Goal: Task Accomplishment & Management: Complete application form

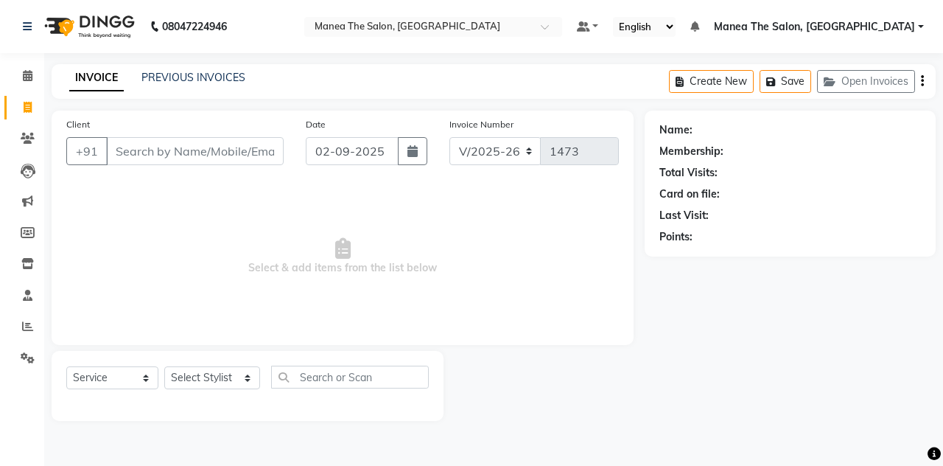
select select "7688"
select select "service"
click at [217, 125] on div "Client +91" at bounding box center [175, 146] width 240 height 60
click at [28, 320] on span at bounding box center [28, 326] width 26 height 17
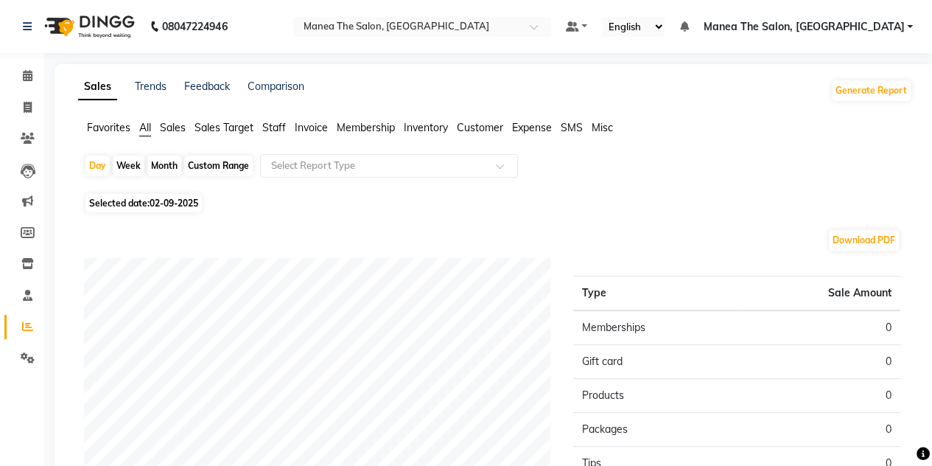
click at [160, 164] on div "Month" at bounding box center [164, 165] width 34 height 21
select select "9"
select select "2025"
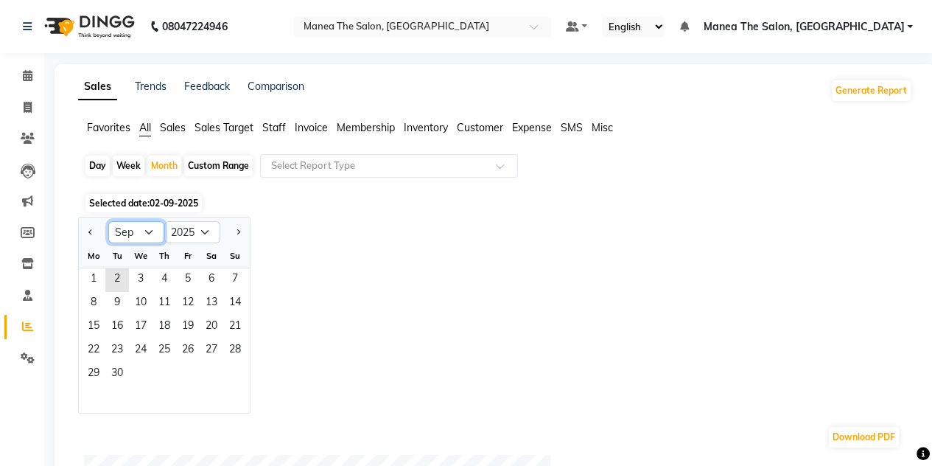
click at [141, 231] on select "Jan Feb Mar Apr May Jun [DATE] Aug Sep Oct Nov Dec" at bounding box center [136, 232] width 56 height 22
select select "8"
click at [108, 221] on select "Jan Feb Mar Apr May Jun [DATE] Aug Sep Oct Nov Dec" at bounding box center [136, 232] width 56 height 22
click at [234, 371] on span "31" at bounding box center [235, 375] width 24 height 24
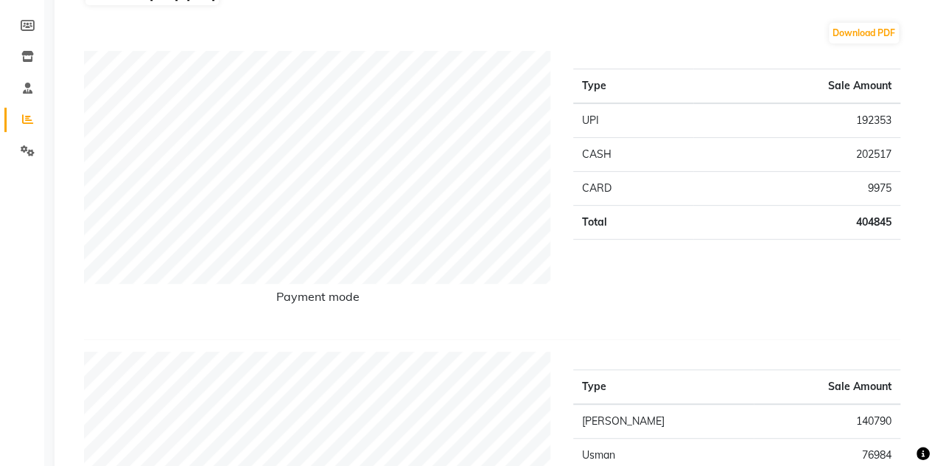
scroll to position [288, 0]
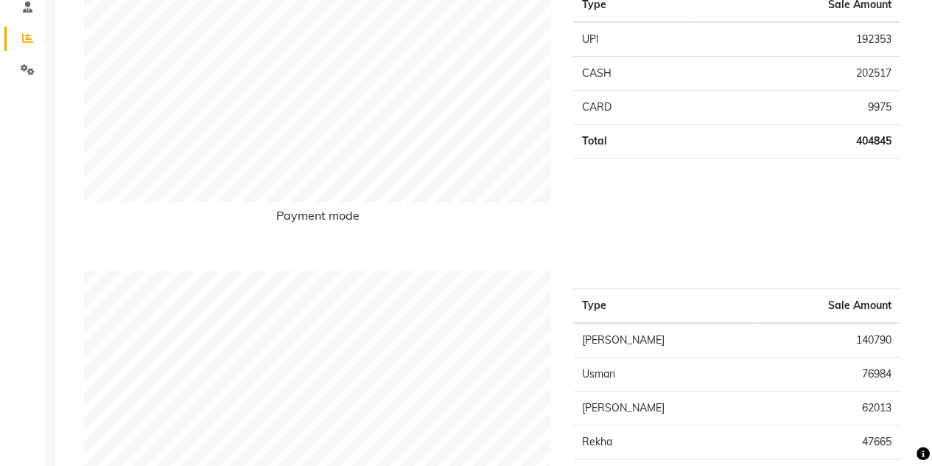
click at [444, 245] on div "Payment mode" at bounding box center [317, 108] width 489 height 276
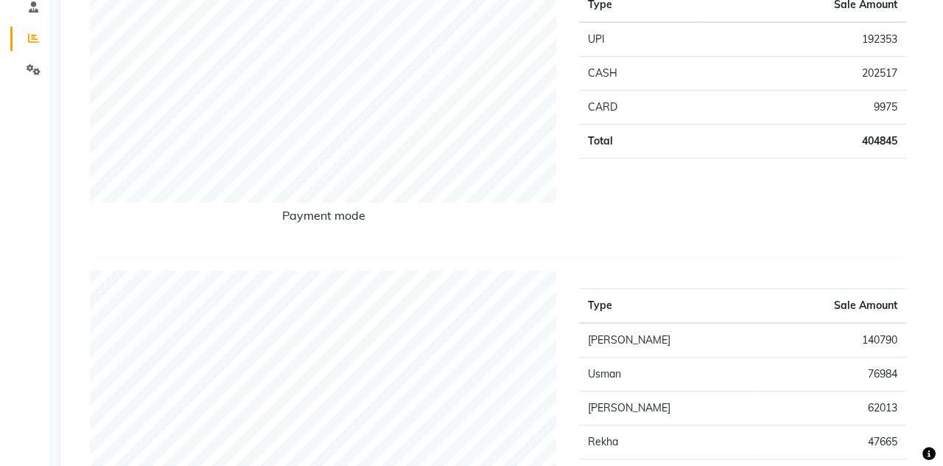
scroll to position [0, 0]
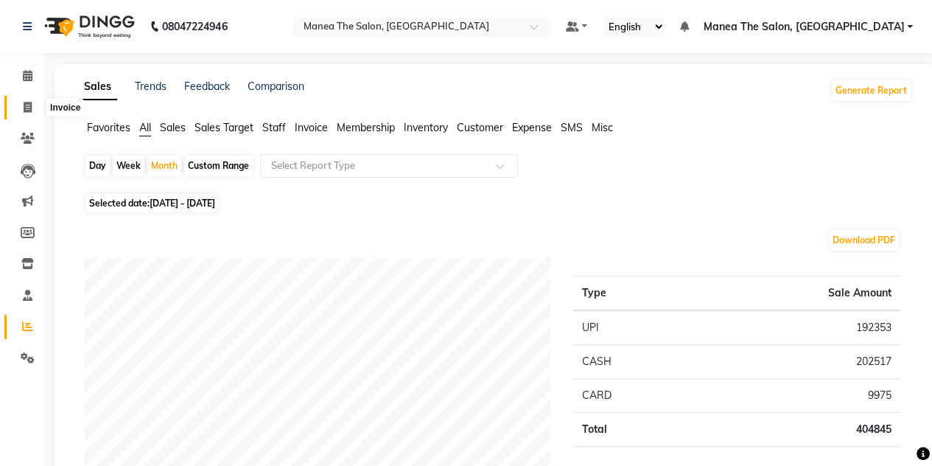
click at [25, 111] on icon at bounding box center [28, 107] width 8 height 11
select select "service"
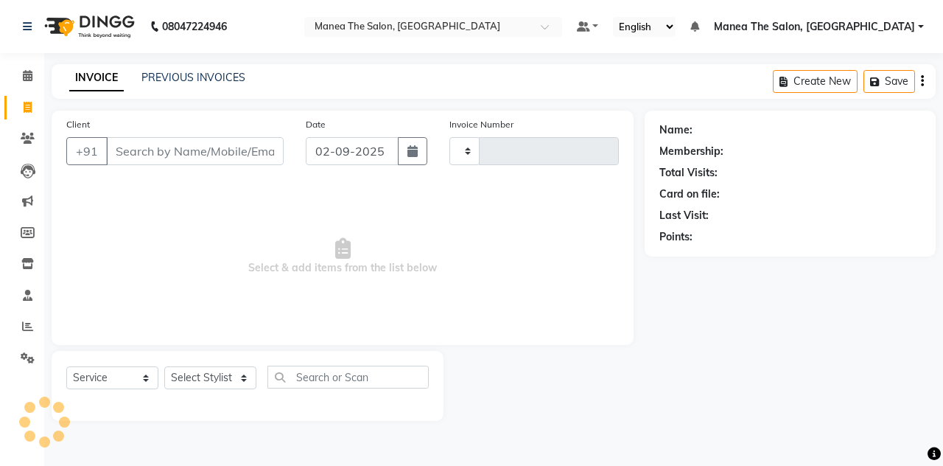
type input "1473"
select select "7688"
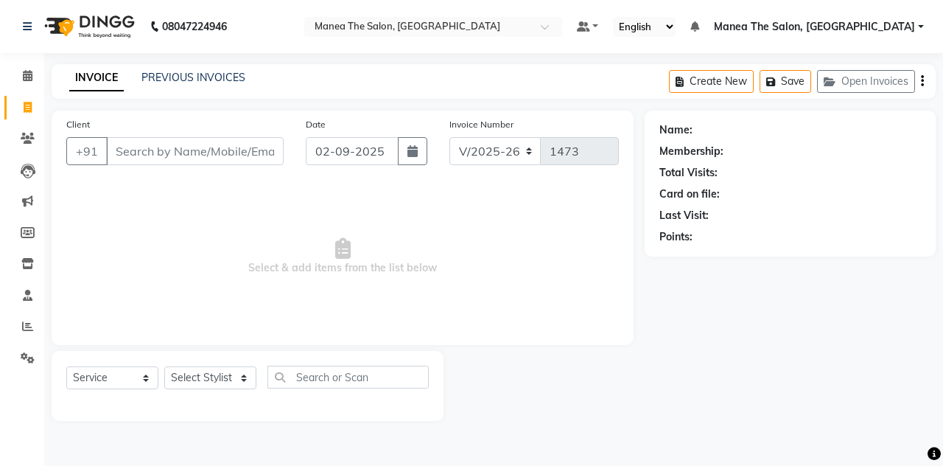
click at [205, 148] on input "Client" at bounding box center [195, 151] width 178 height 28
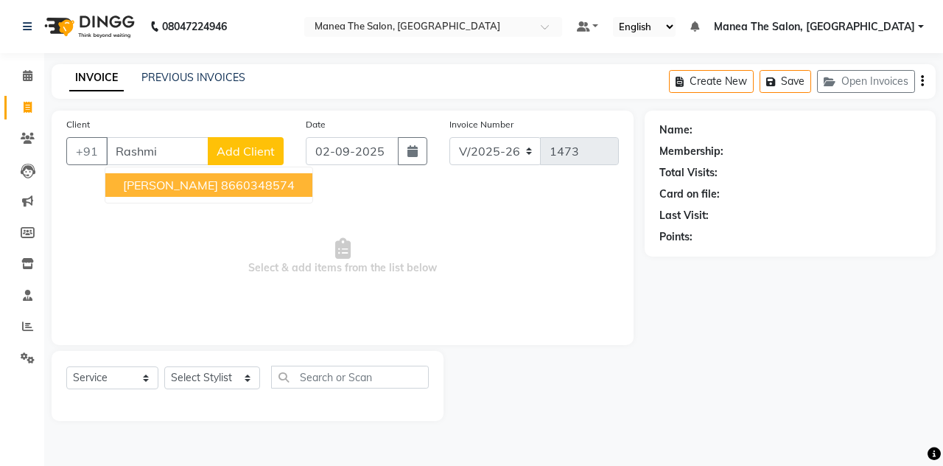
type input "Rashmi"
click at [251, 145] on span "Add Client" at bounding box center [246, 151] width 58 height 15
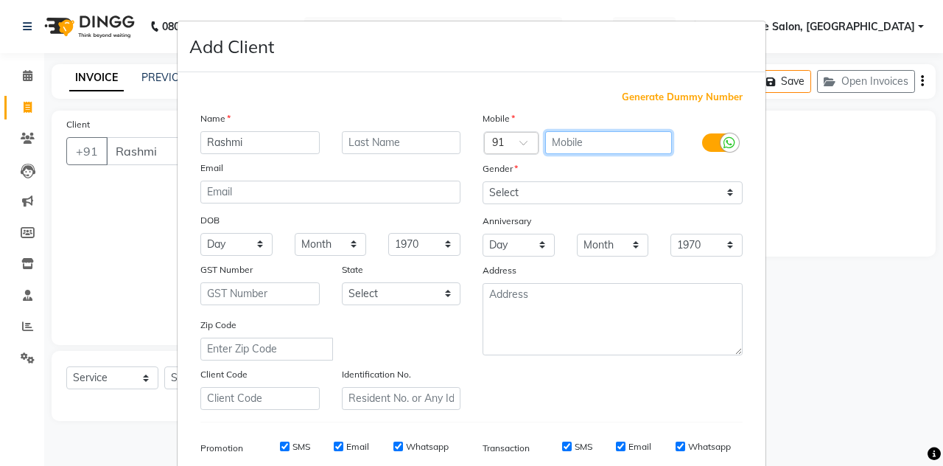
click at [560, 139] on input "text" at bounding box center [608, 142] width 127 height 23
type input "9590614746"
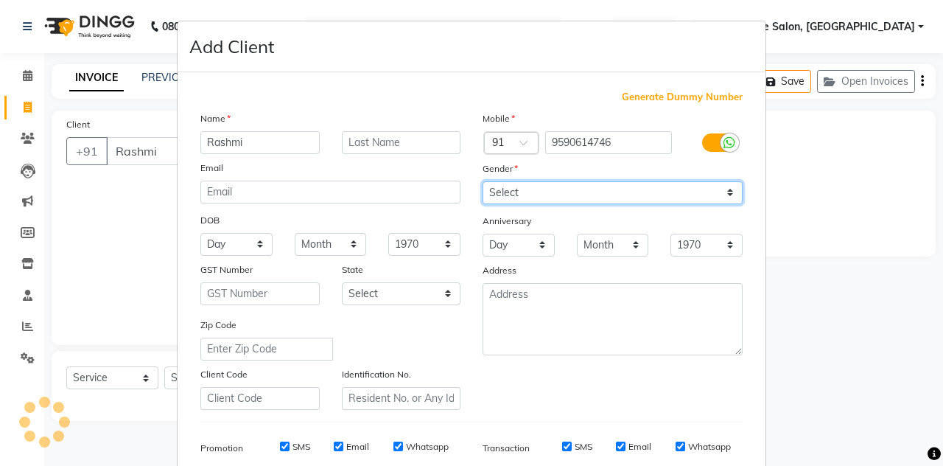
click at [570, 186] on select "Select [DEMOGRAPHIC_DATA] [DEMOGRAPHIC_DATA] Other Prefer Not To Say" at bounding box center [613, 192] width 260 height 23
click at [483, 181] on select "Select [DEMOGRAPHIC_DATA] [DEMOGRAPHIC_DATA] Other Prefer Not To Say" at bounding box center [613, 192] width 260 height 23
click at [562, 196] on select "Select [DEMOGRAPHIC_DATA] [DEMOGRAPHIC_DATA] Other Prefer Not To Say" at bounding box center [613, 192] width 260 height 23
select select "[DEMOGRAPHIC_DATA]"
click at [483, 181] on select "Select [DEMOGRAPHIC_DATA] [DEMOGRAPHIC_DATA] Other Prefer Not To Say" at bounding box center [613, 192] width 260 height 23
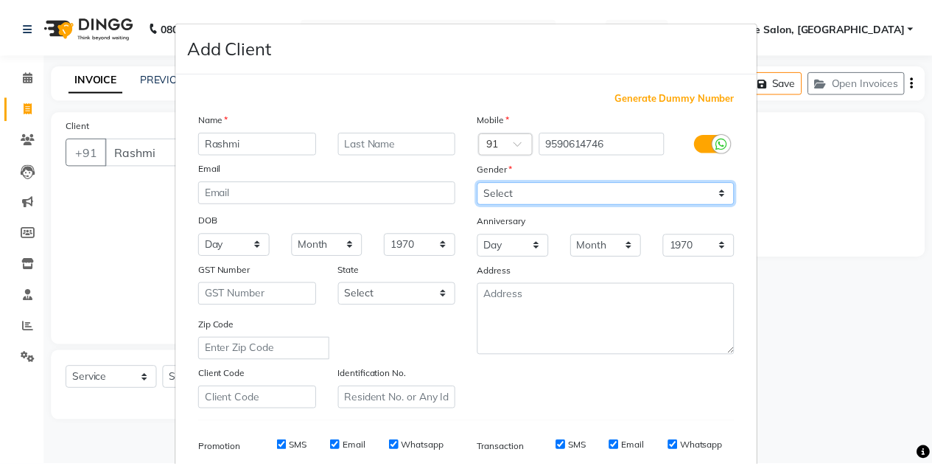
scroll to position [212, 0]
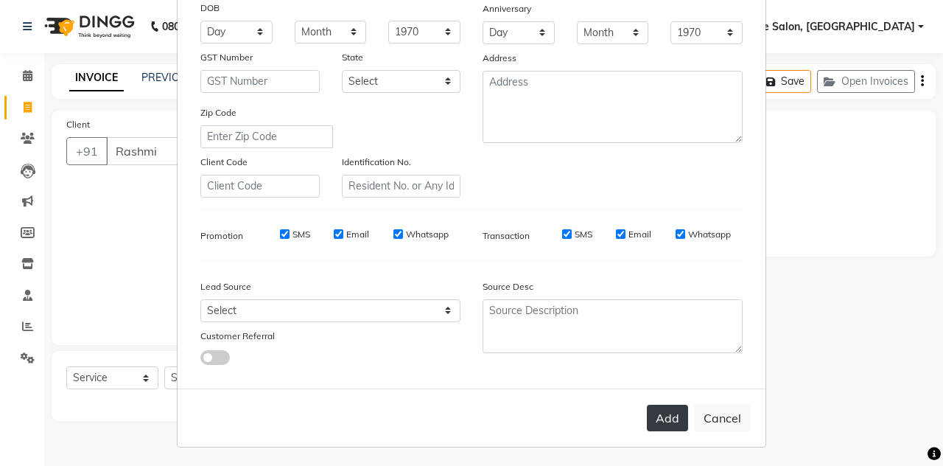
click at [657, 417] on button "Add" at bounding box center [667, 418] width 41 height 27
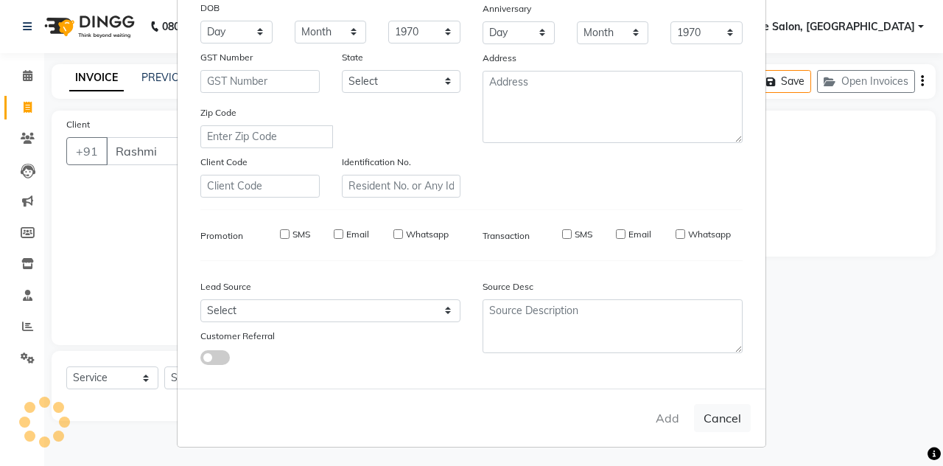
type input "9590614746"
select select
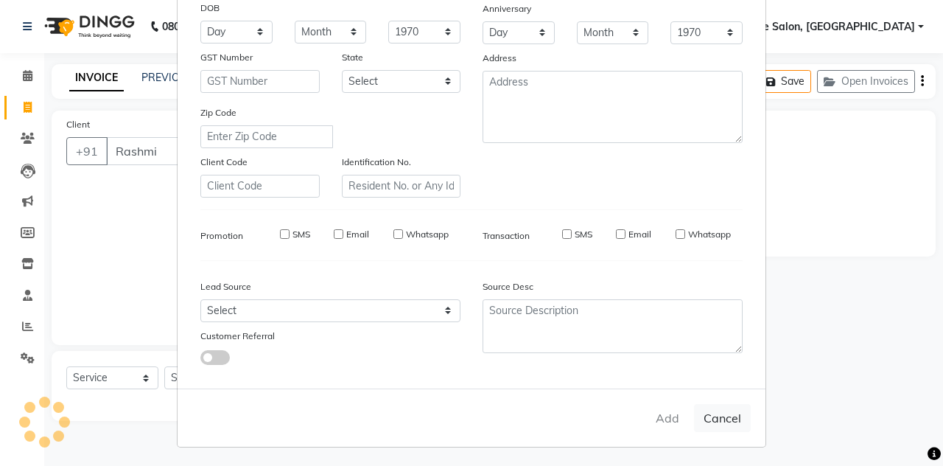
select select
checkbox input "false"
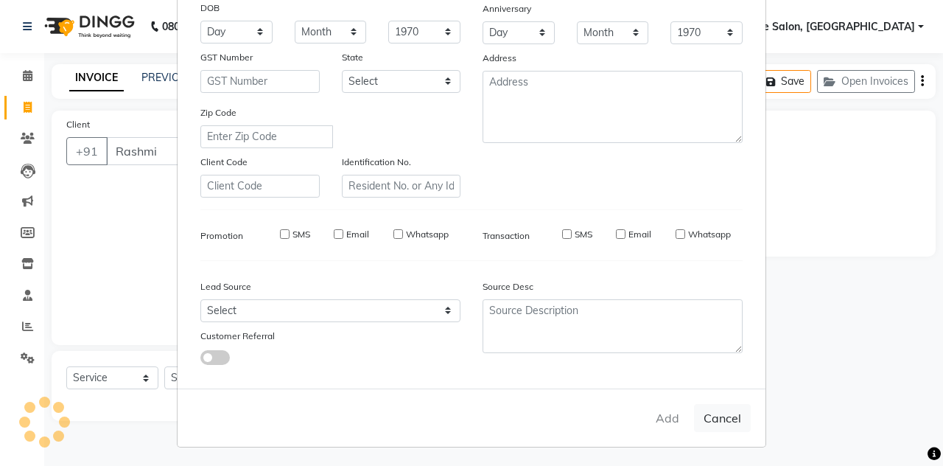
checkbox input "false"
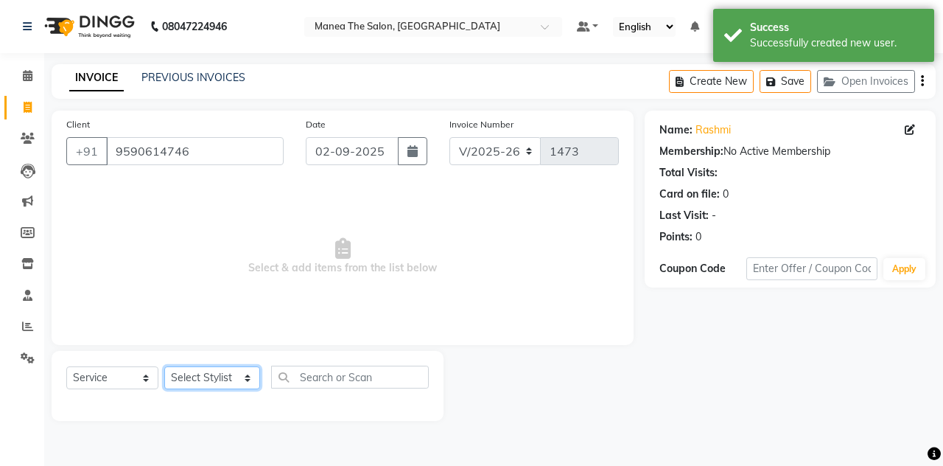
click at [248, 378] on select "Select Stylist aalam mahfuz [PERSON_NAME] [PERSON_NAME] The Salon, [GEOGRAPHIC_…" at bounding box center [212, 377] width 96 height 23
select select "89010"
click at [164, 366] on select "Select Stylist aalam mahfuz [PERSON_NAME] [PERSON_NAME] The Salon, [GEOGRAPHIC_…" at bounding box center [212, 377] width 96 height 23
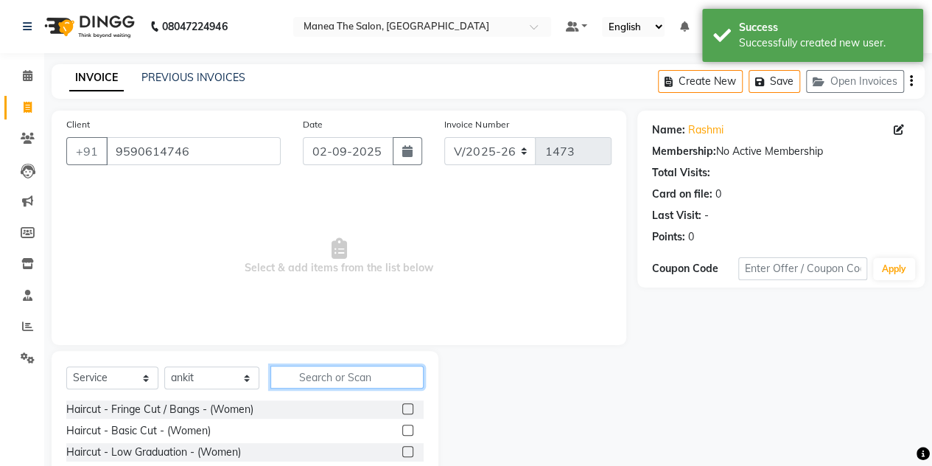
click at [337, 374] on input "text" at bounding box center [346, 377] width 153 height 23
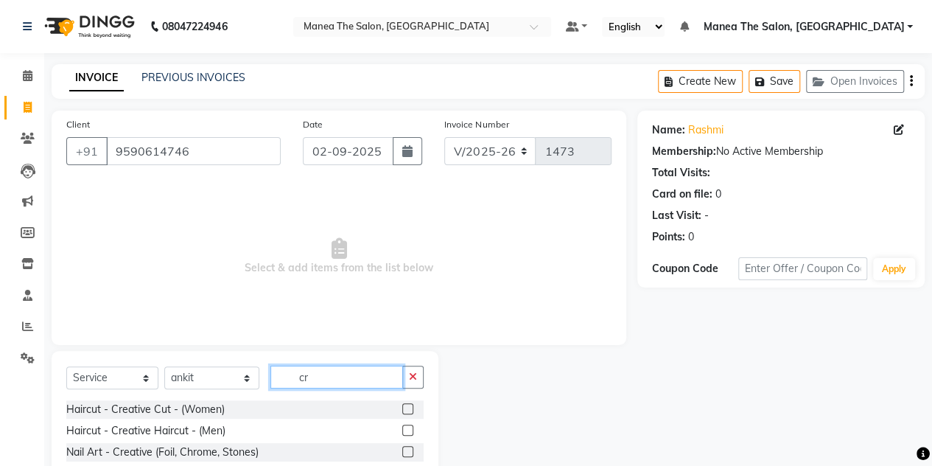
type input "cr"
click at [402, 403] on label at bounding box center [407, 408] width 11 height 11
click at [402, 405] on input "checkbox" at bounding box center [407, 410] width 10 height 10
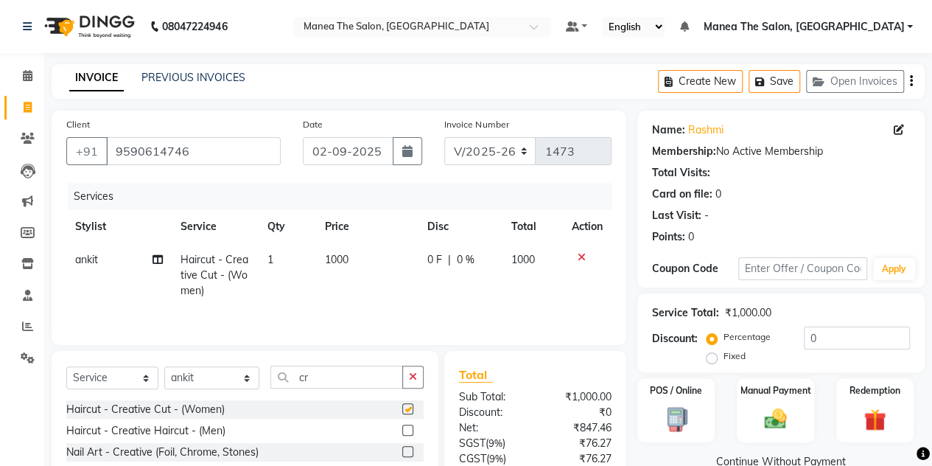
checkbox input "false"
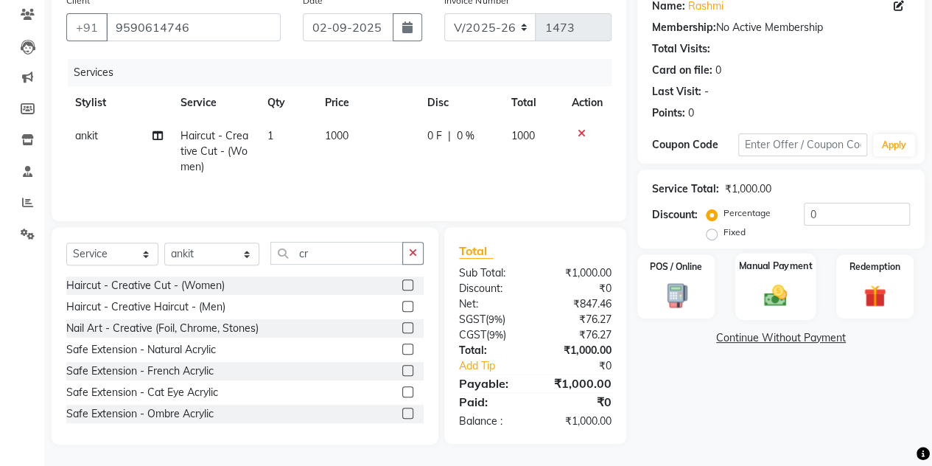
click at [791, 276] on div "Manual Payment" at bounding box center [775, 286] width 80 height 67
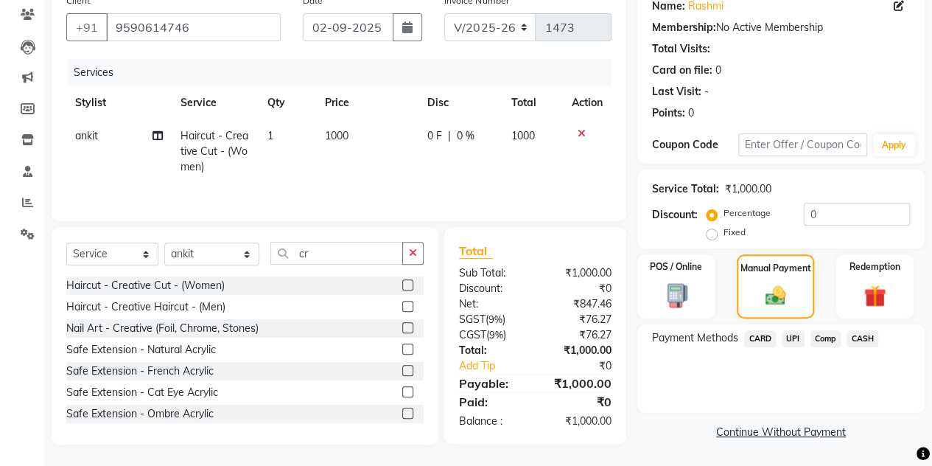
click at [868, 338] on span "CASH" at bounding box center [863, 338] width 32 height 17
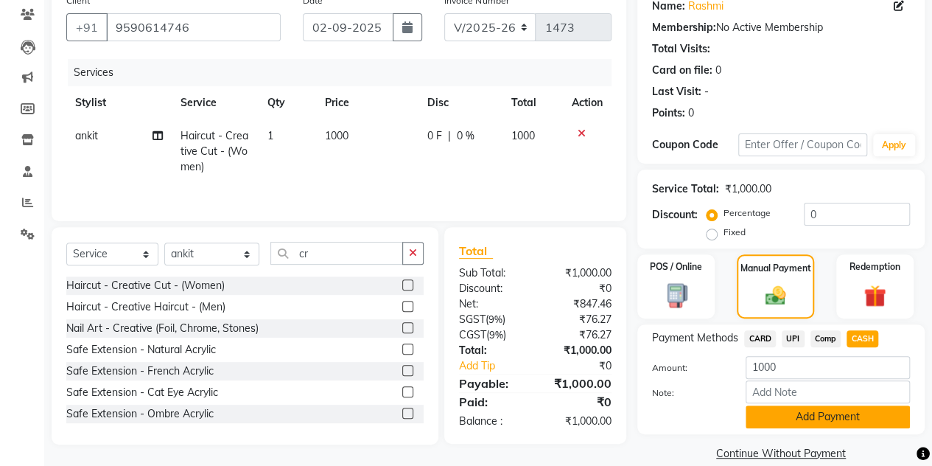
click at [780, 418] on button "Add Payment" at bounding box center [828, 416] width 164 height 23
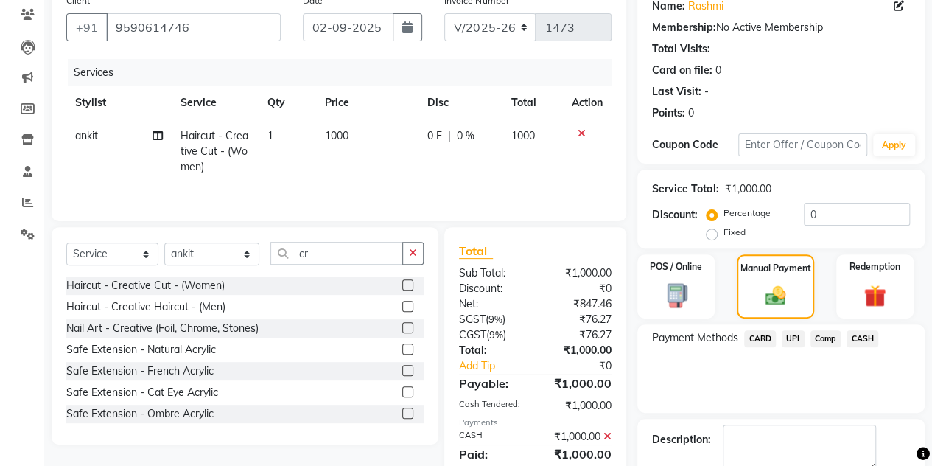
scroll to position [205, 0]
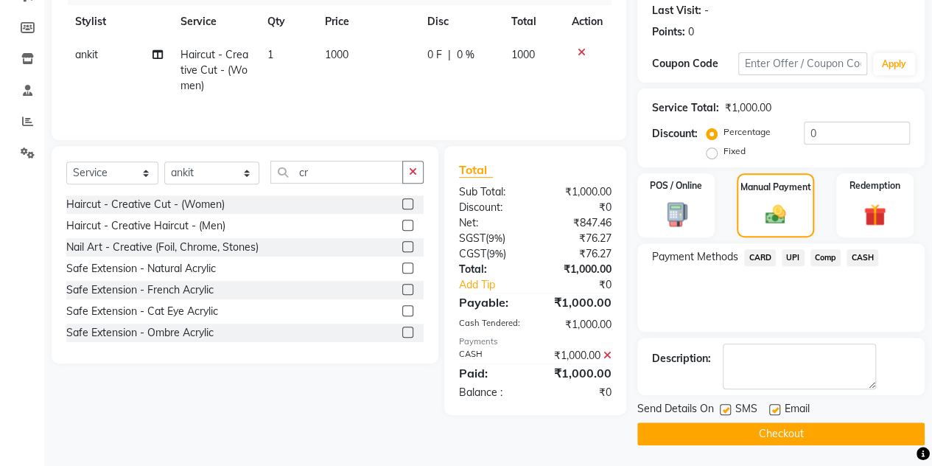
click at [777, 428] on button "Checkout" at bounding box center [780, 433] width 287 height 23
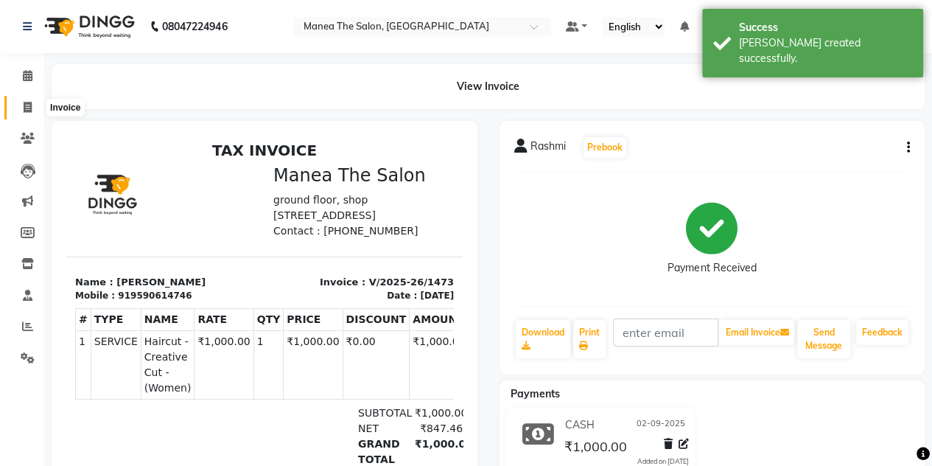
click at [27, 107] on icon at bounding box center [28, 107] width 8 height 11
select select "service"
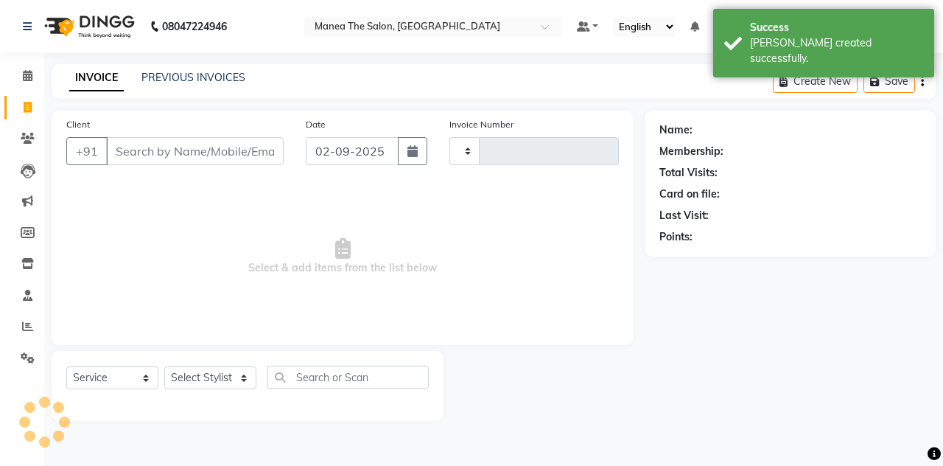
type input "1474"
select select "7688"
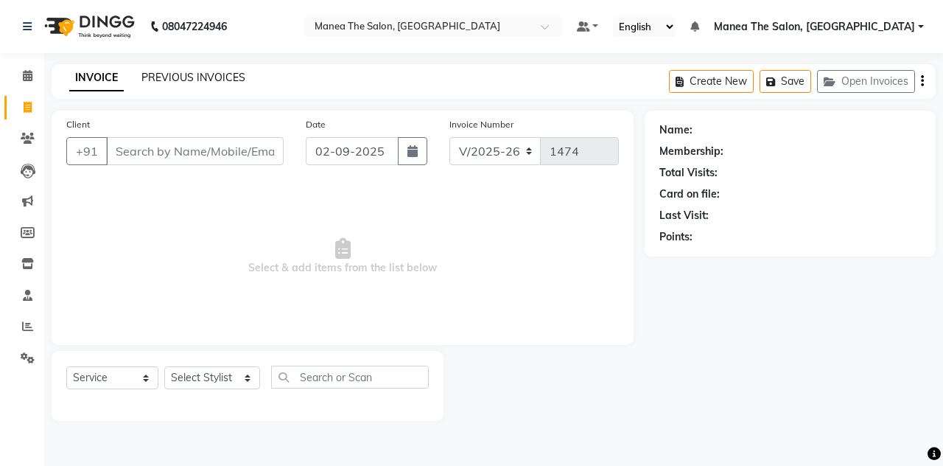
click at [175, 78] on link "PREVIOUS INVOICES" at bounding box center [193, 77] width 104 height 13
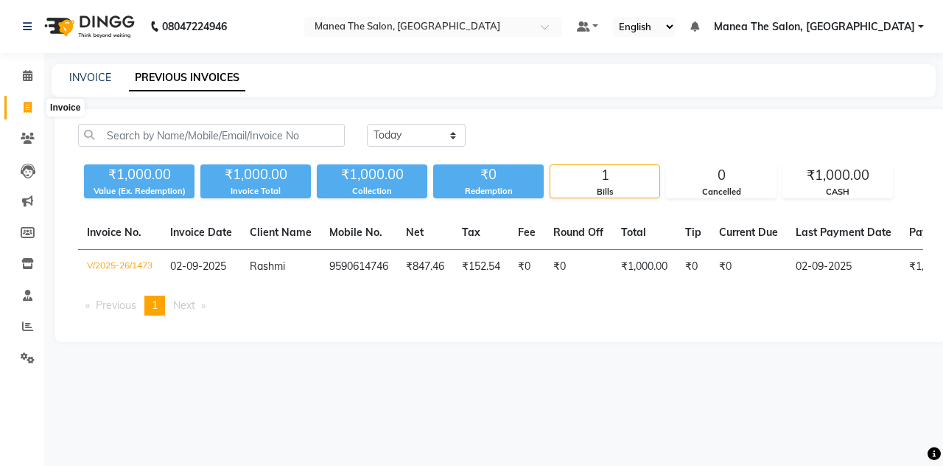
click at [25, 103] on icon at bounding box center [28, 107] width 8 height 11
select select "service"
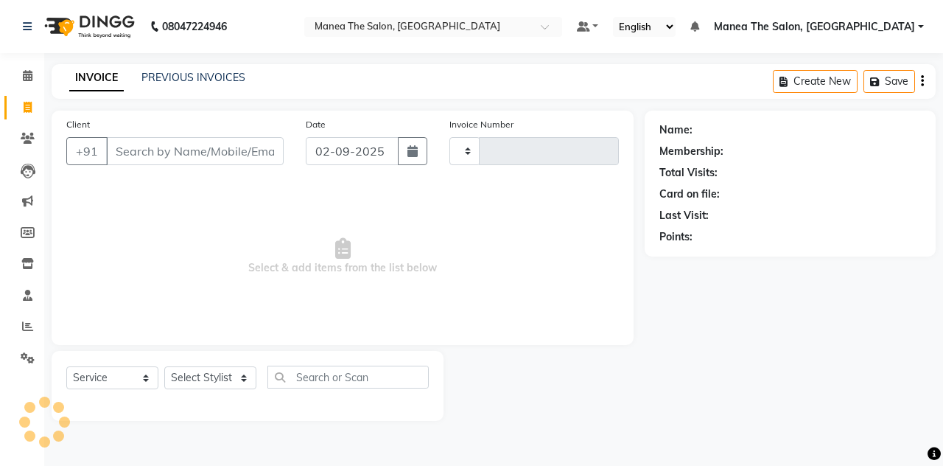
type input "1474"
select select "7688"
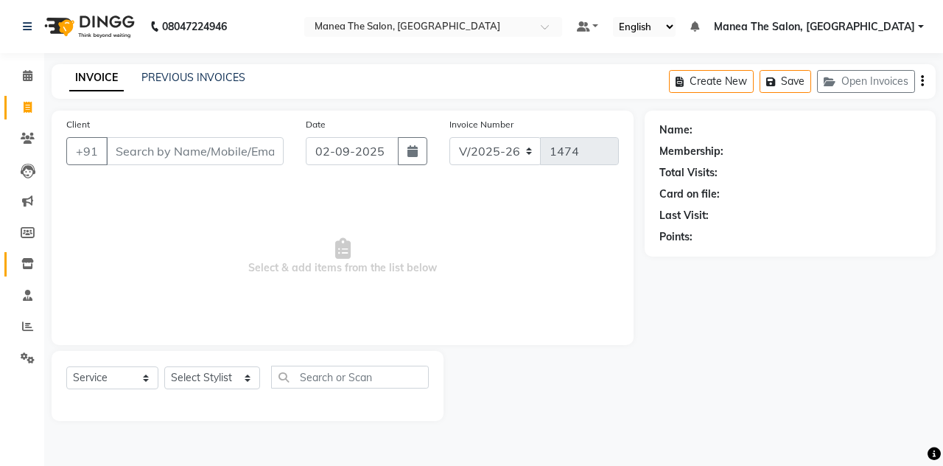
click at [40, 267] on span at bounding box center [28, 264] width 26 height 17
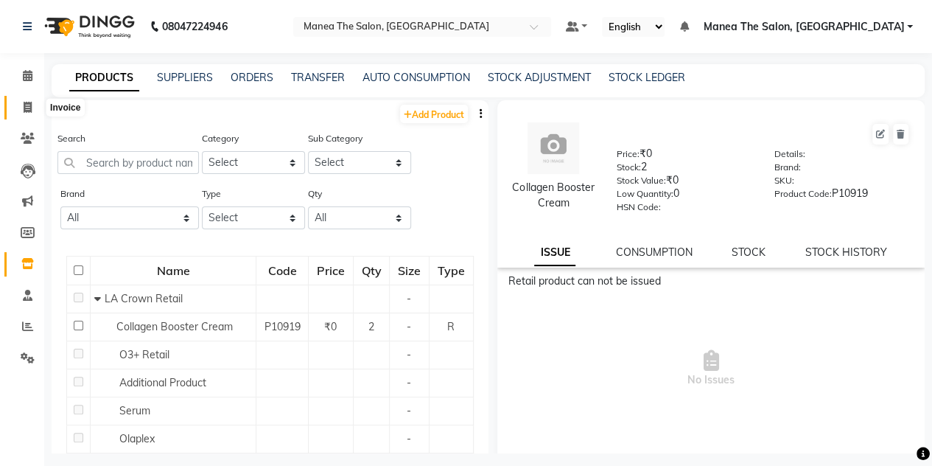
click at [29, 103] on icon at bounding box center [28, 107] width 8 height 11
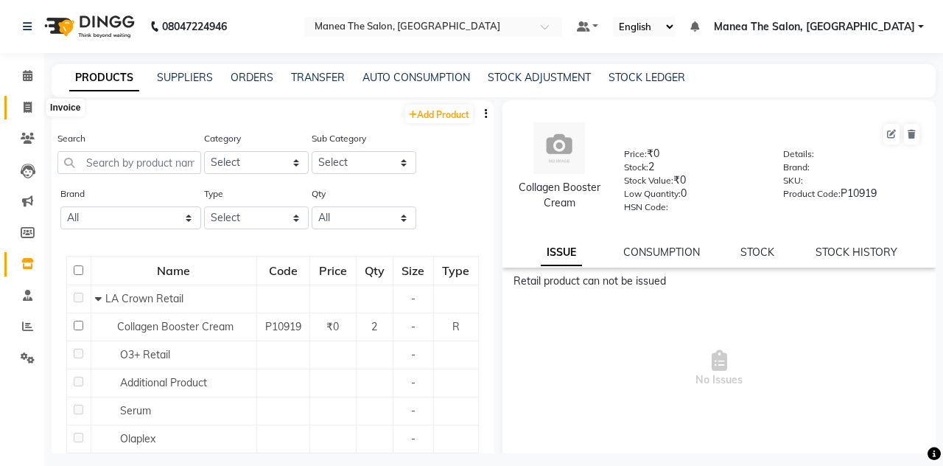
select select "7688"
select select "service"
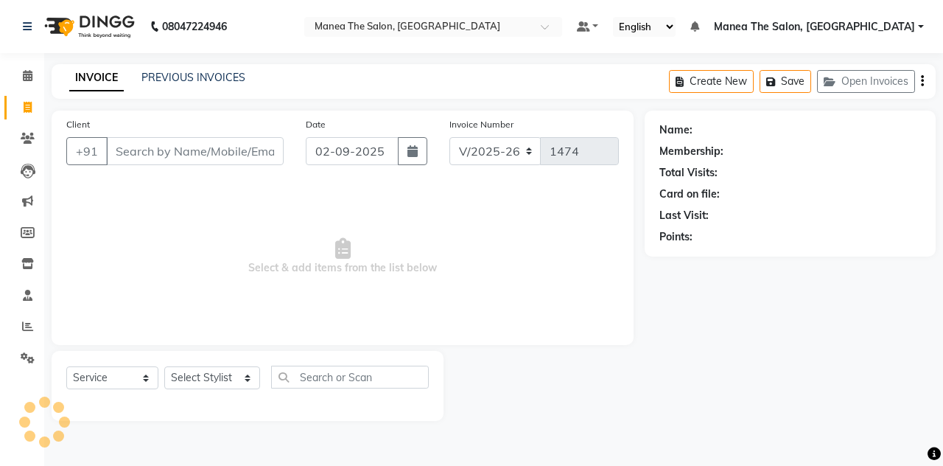
click at [139, 142] on input "Client" at bounding box center [195, 151] width 178 height 28
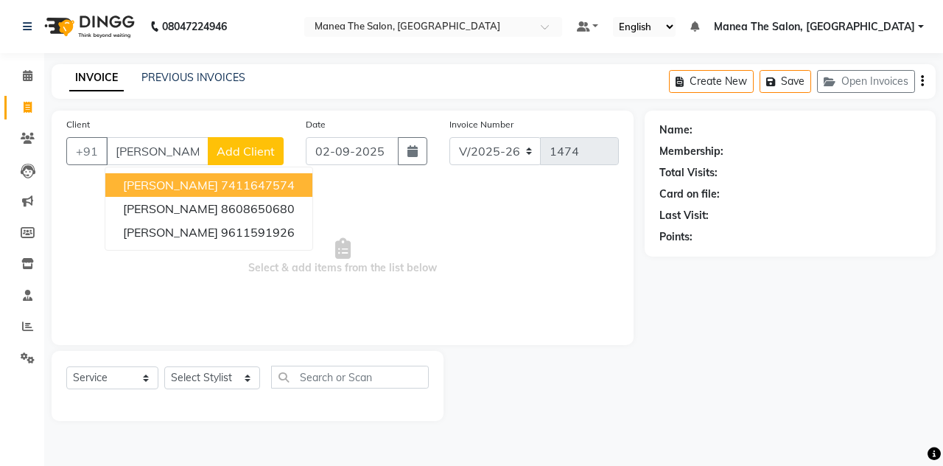
click at [234, 186] on button "[PERSON_NAME] 7411647574" at bounding box center [208, 185] width 207 height 24
type input "7411647574"
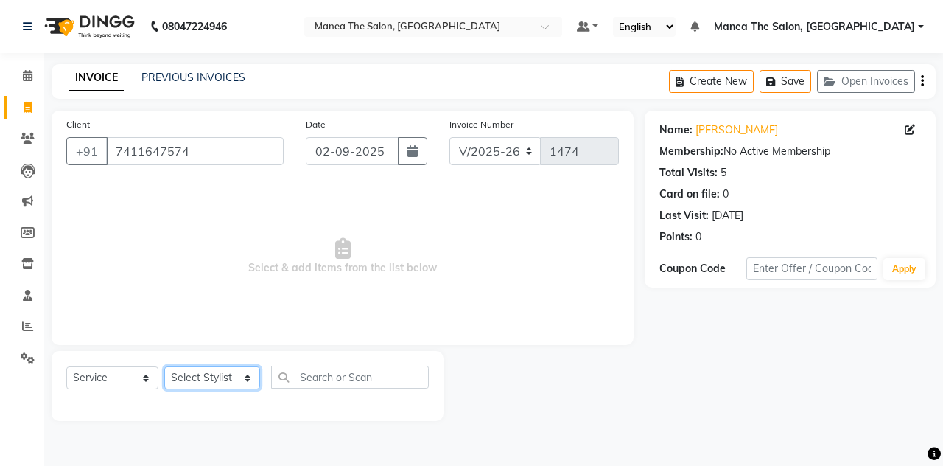
drag, startPoint x: 247, startPoint y: 368, endPoint x: 203, endPoint y: 316, distance: 68.0
click at [203, 316] on div "Client [PHONE_NUMBER] Date [DATE] Invoice Number V/2025 V/[PHONE_NUMBER] Select…" at bounding box center [343, 266] width 604 height 310
select select "89011"
click at [164, 366] on select "Select Stylist aalam mahfuz [PERSON_NAME] [PERSON_NAME] The Salon, [GEOGRAPHIC_…" at bounding box center [212, 377] width 96 height 23
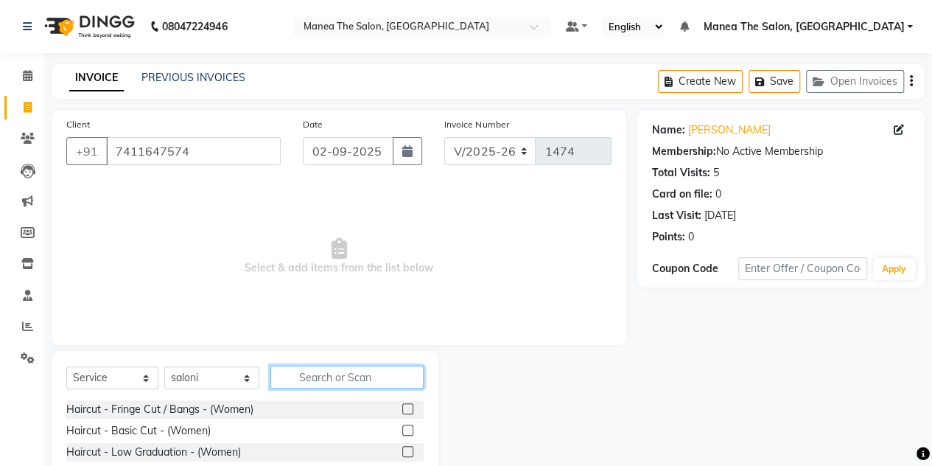
click at [336, 375] on input "text" at bounding box center [346, 377] width 153 height 23
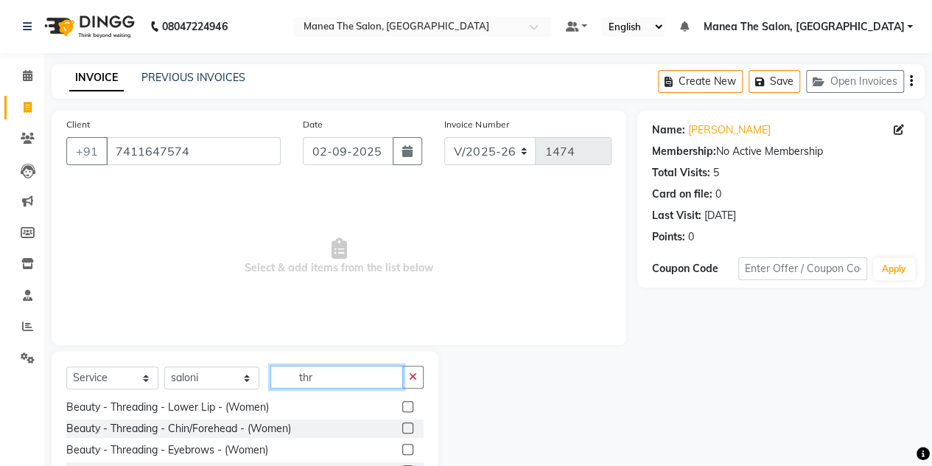
type input "thr"
click at [402, 450] on label at bounding box center [407, 449] width 11 height 11
click at [402, 450] on input "checkbox" at bounding box center [407, 450] width 10 height 10
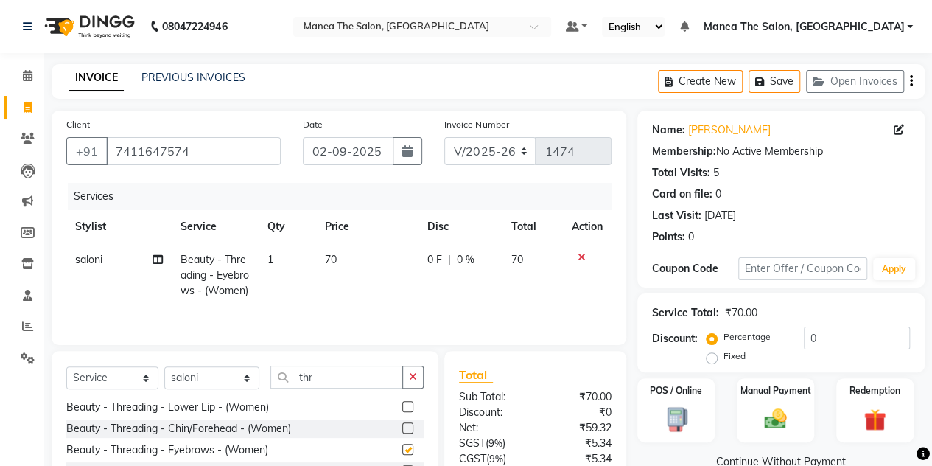
checkbox input "false"
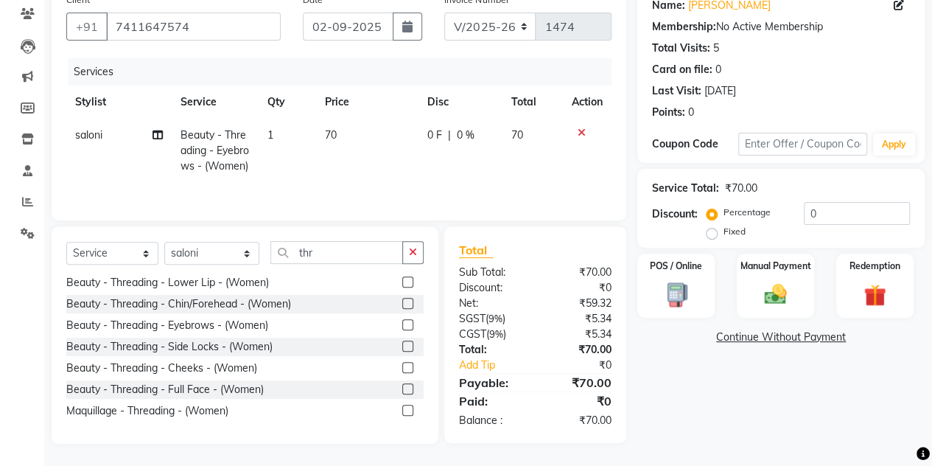
scroll to position [0, 0]
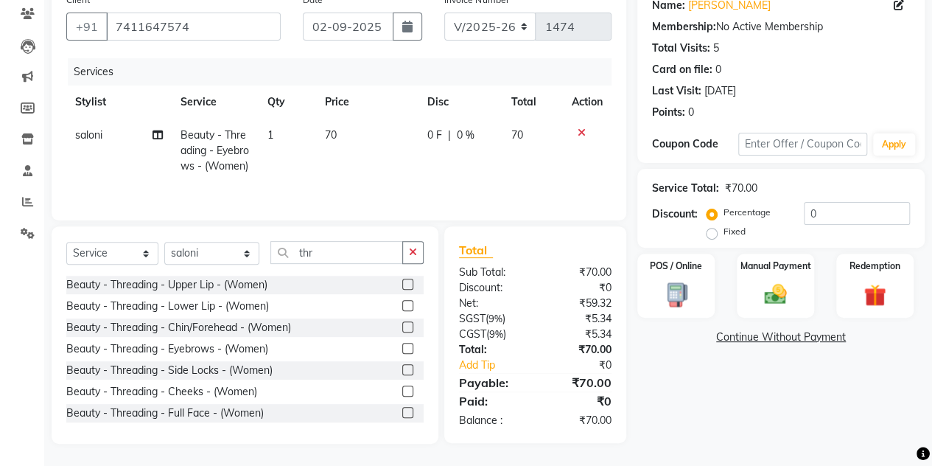
click at [402, 287] on label at bounding box center [407, 284] width 11 height 11
click at [402, 287] on input "checkbox" at bounding box center [407, 285] width 10 height 10
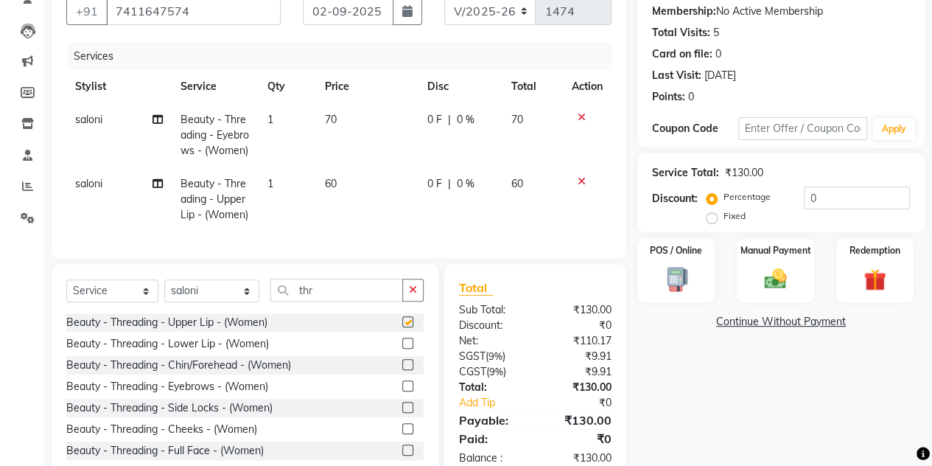
checkbox input "false"
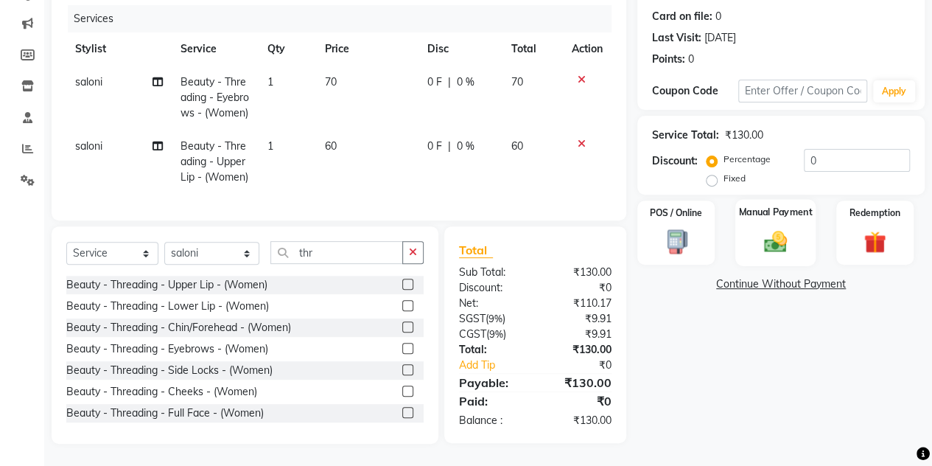
click at [756, 223] on div "Manual Payment" at bounding box center [775, 232] width 80 height 67
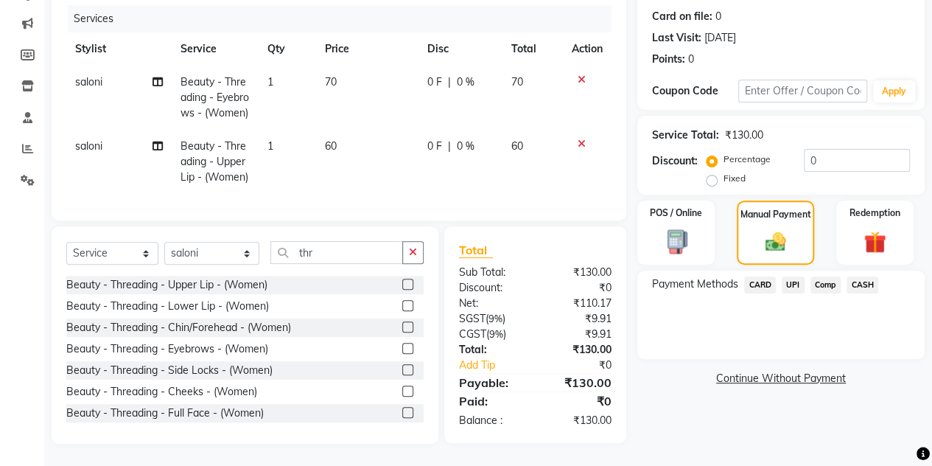
click at [858, 276] on span "CASH" at bounding box center [863, 284] width 32 height 17
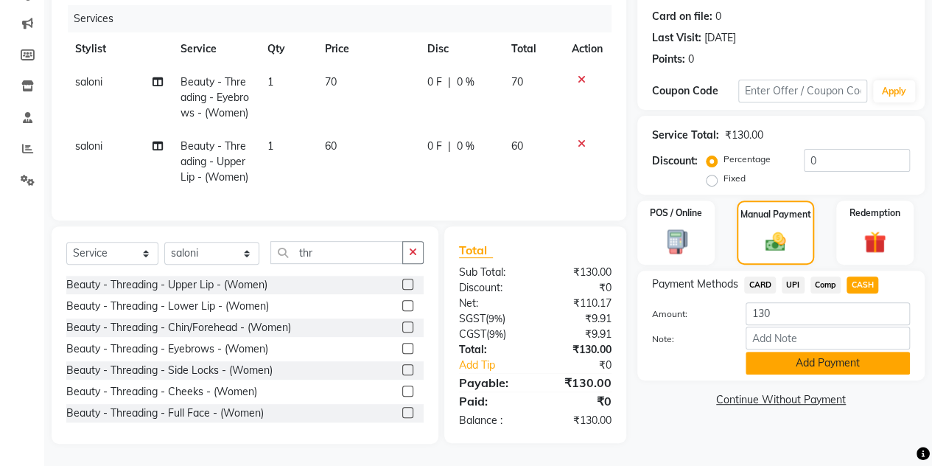
click at [803, 352] on button "Add Payment" at bounding box center [828, 363] width 164 height 23
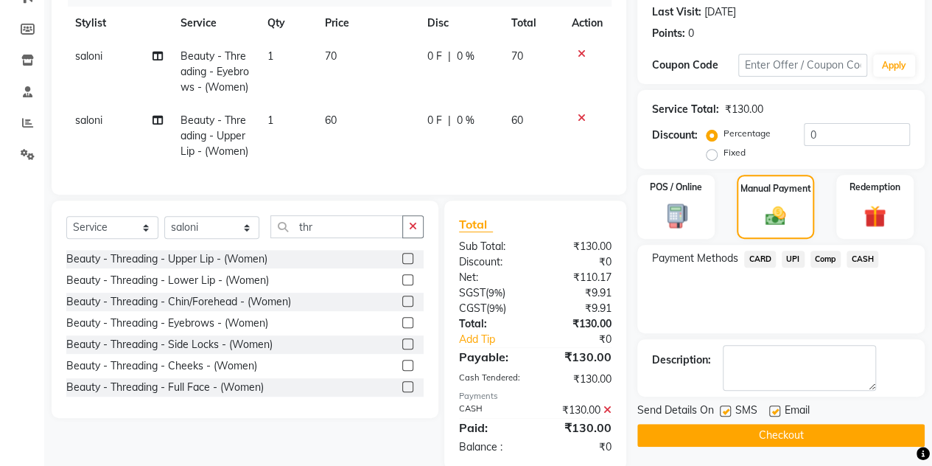
scroll to position [255, 0]
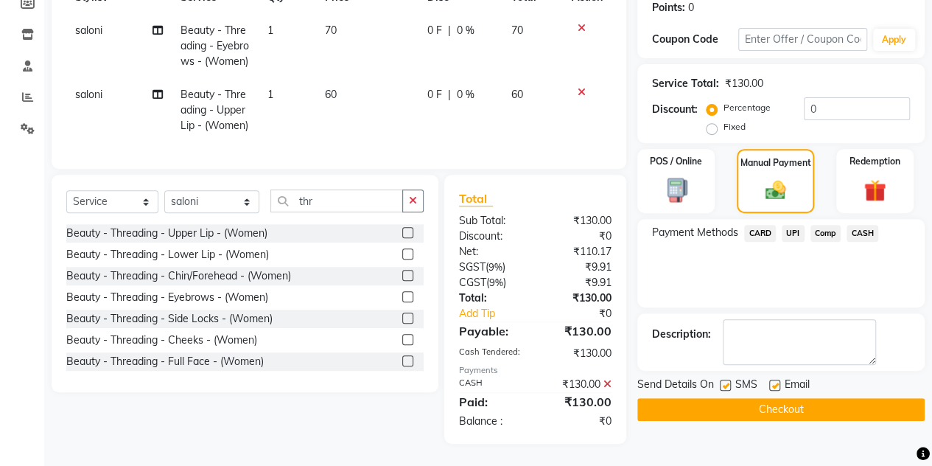
click at [789, 398] on button "Checkout" at bounding box center [780, 409] width 287 height 23
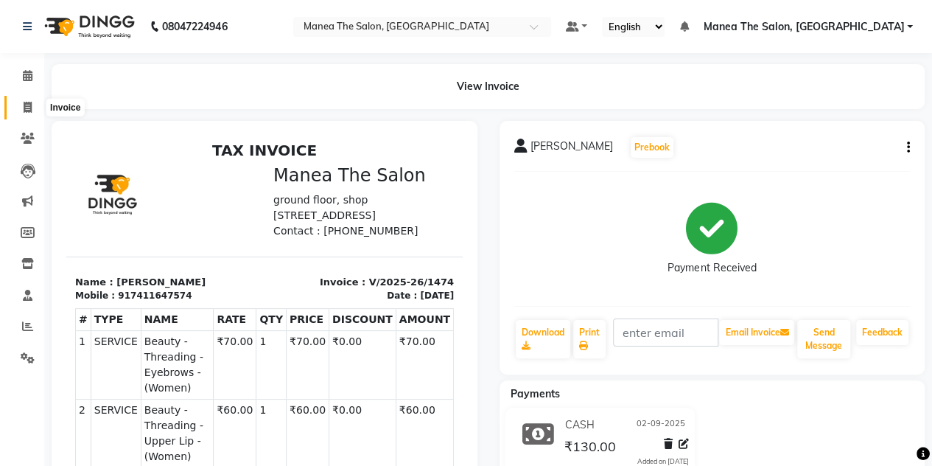
click at [29, 104] on icon at bounding box center [28, 107] width 8 height 11
select select "service"
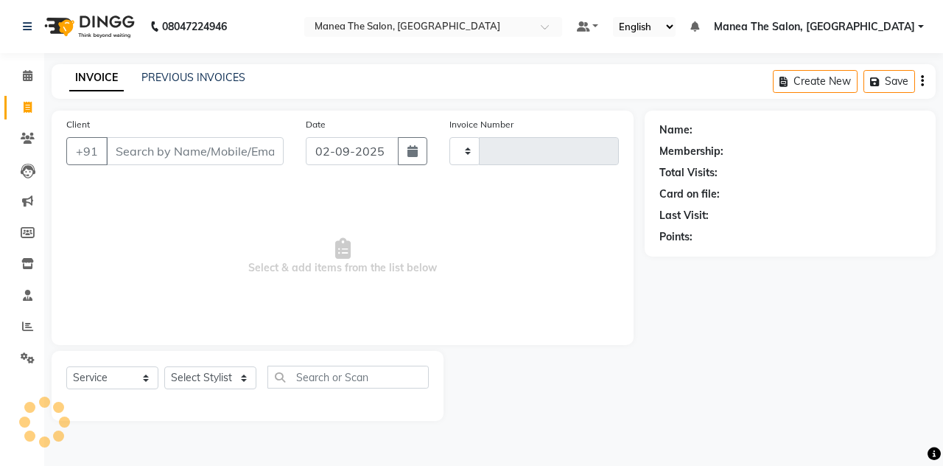
type input "1475"
select select "7688"
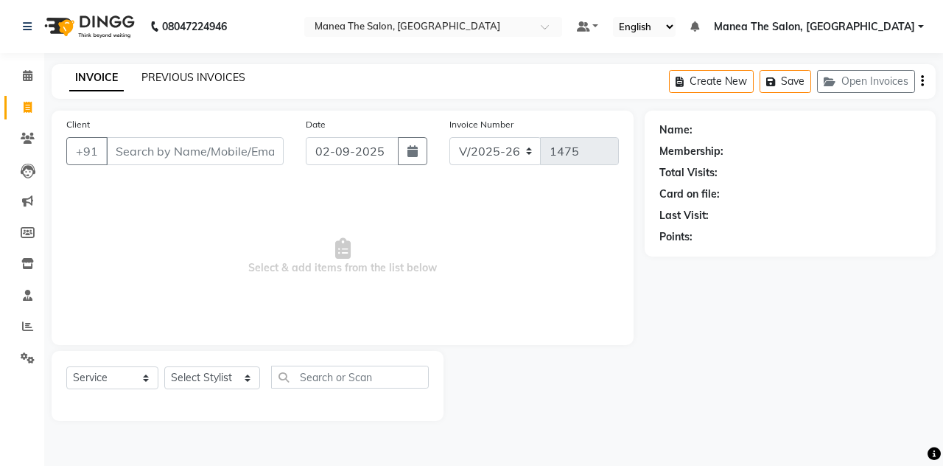
click at [186, 76] on link "PREVIOUS INVOICES" at bounding box center [193, 77] width 104 height 13
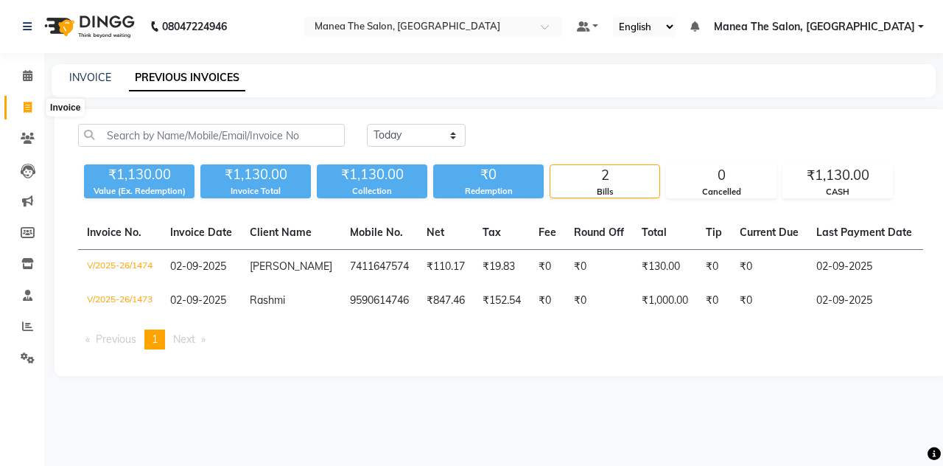
click at [32, 107] on span at bounding box center [28, 107] width 26 height 17
select select "7688"
select select "service"
